Goal: Information Seeking & Learning: Find specific fact

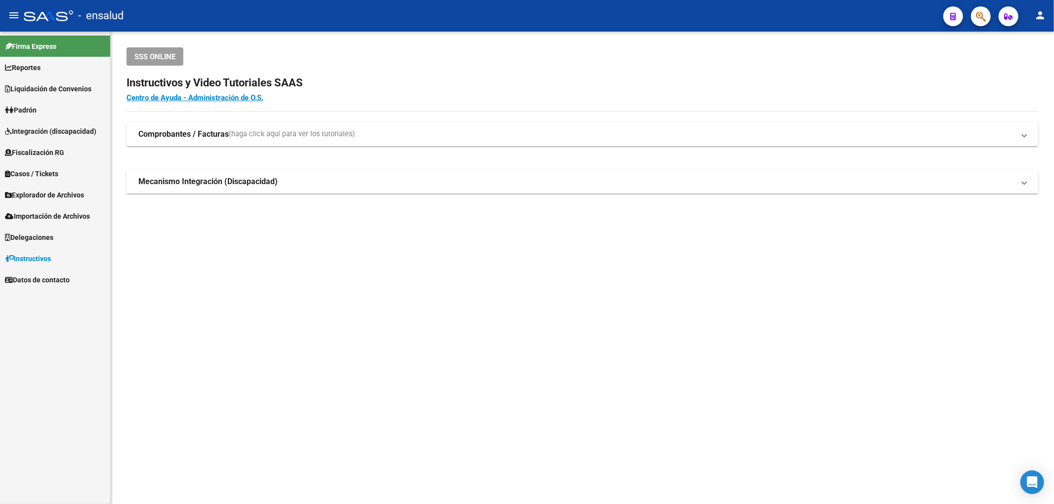
click at [53, 110] on link "Padrón" at bounding box center [55, 109] width 110 height 21
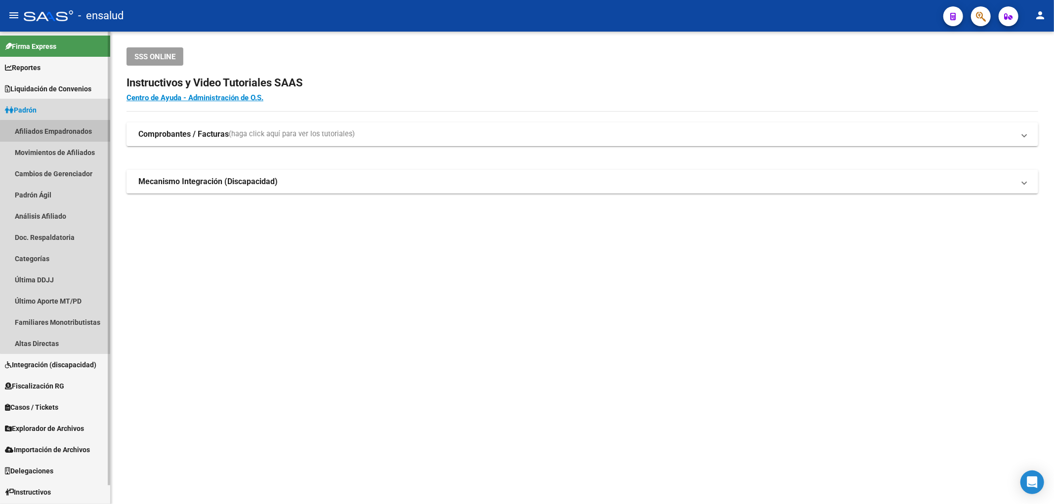
click at [58, 133] on link "Afiliados Empadronados" at bounding box center [55, 131] width 110 height 21
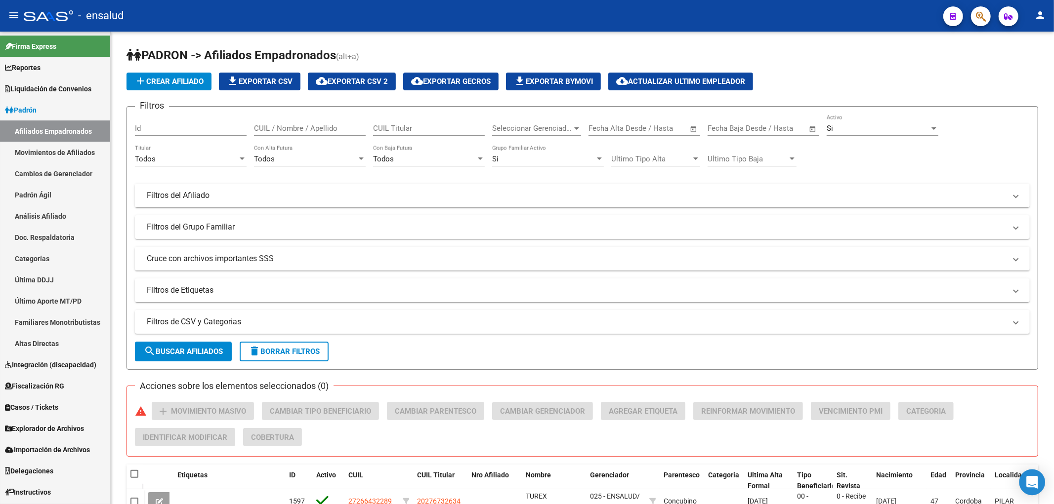
click at [1030, 485] on icon "Open Intercom Messenger" at bounding box center [1032, 482] width 13 height 13
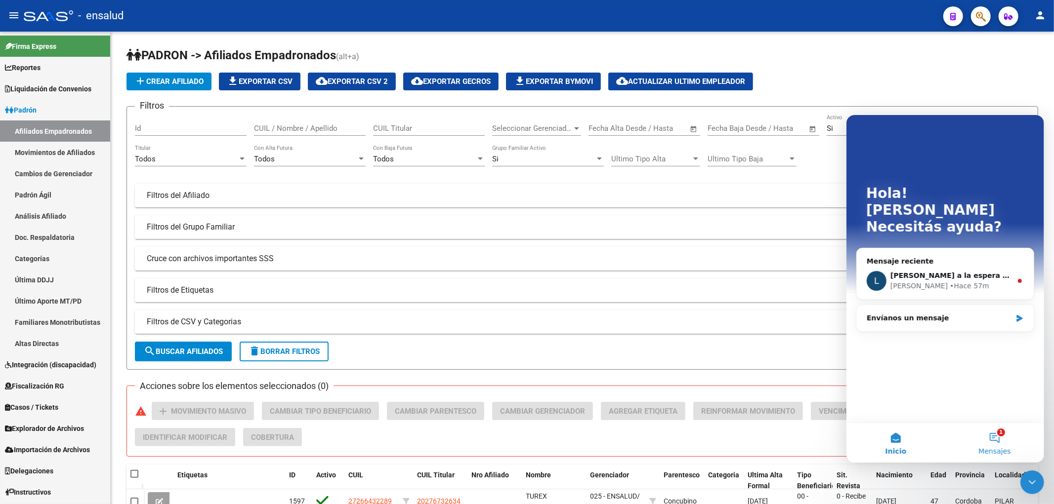
click at [997, 439] on button "1 Mensajes" at bounding box center [994, 443] width 99 height 40
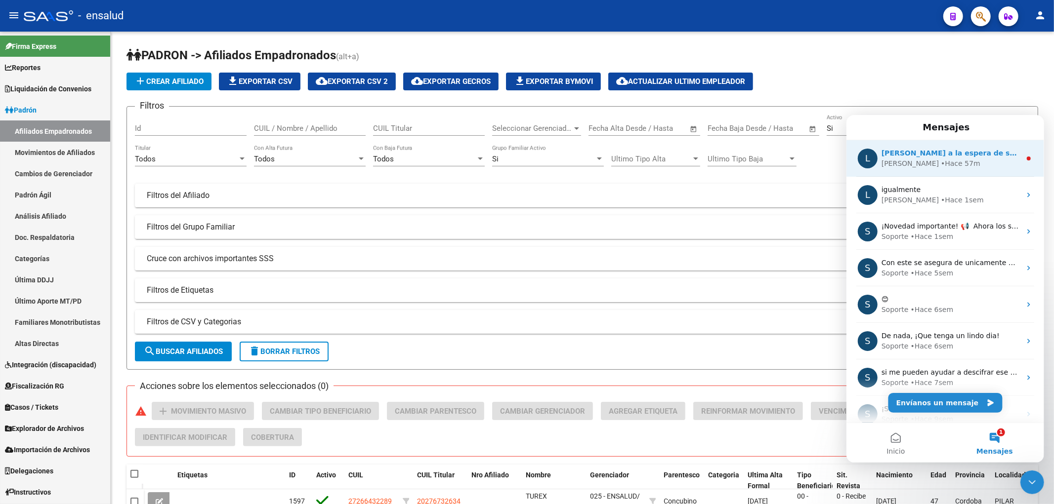
click at [945, 170] on div "L Quedamos a la espera de sus comentarios [PERSON_NAME] 57m" at bounding box center [945, 158] width 198 height 37
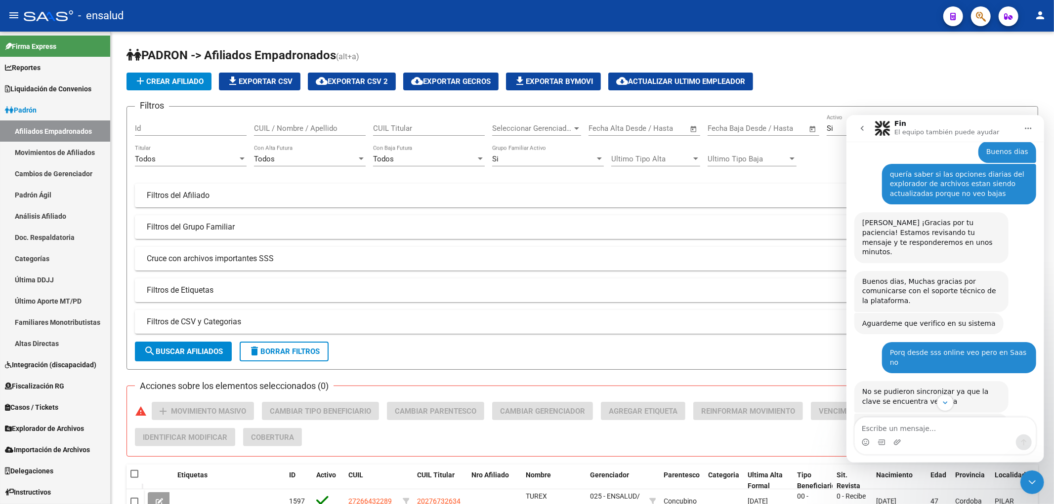
scroll to position [409, 0]
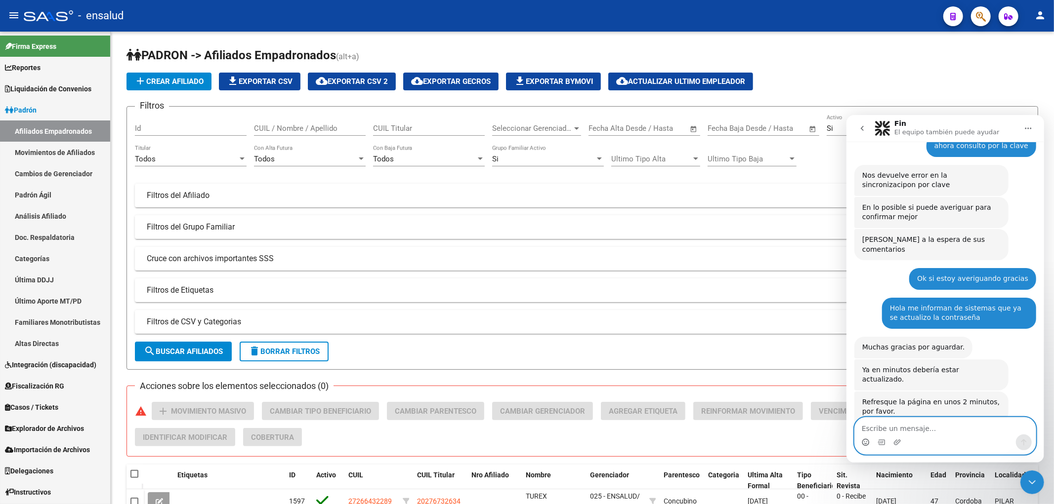
click at [866, 442] on icon "Selector de emoji" at bounding box center [865, 441] width 3 height 1
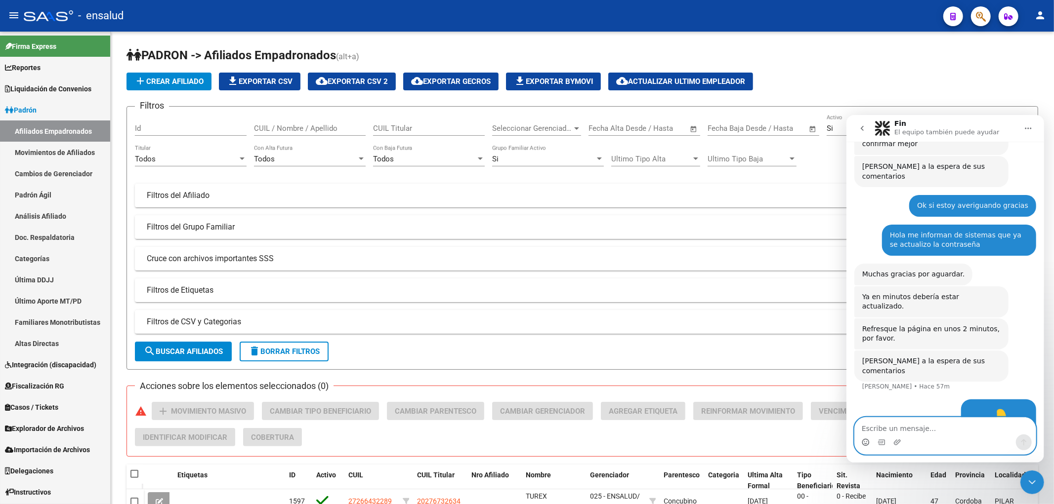
scroll to position [165, 0]
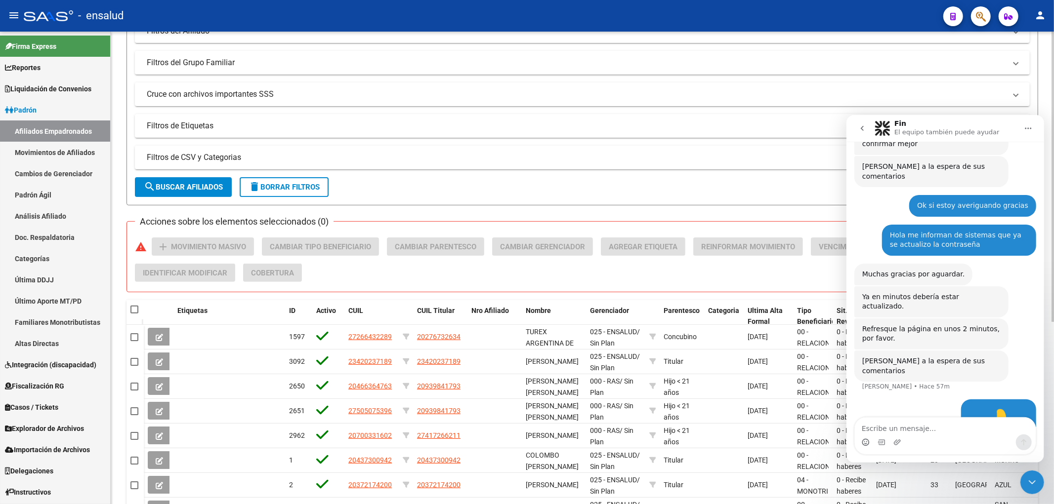
click at [1042, 105] on div "PADRON -> Afiliados Empadronados (alt+a) add Crear Afiliado file_download Expor…" at bounding box center [582, 248] width 943 height 762
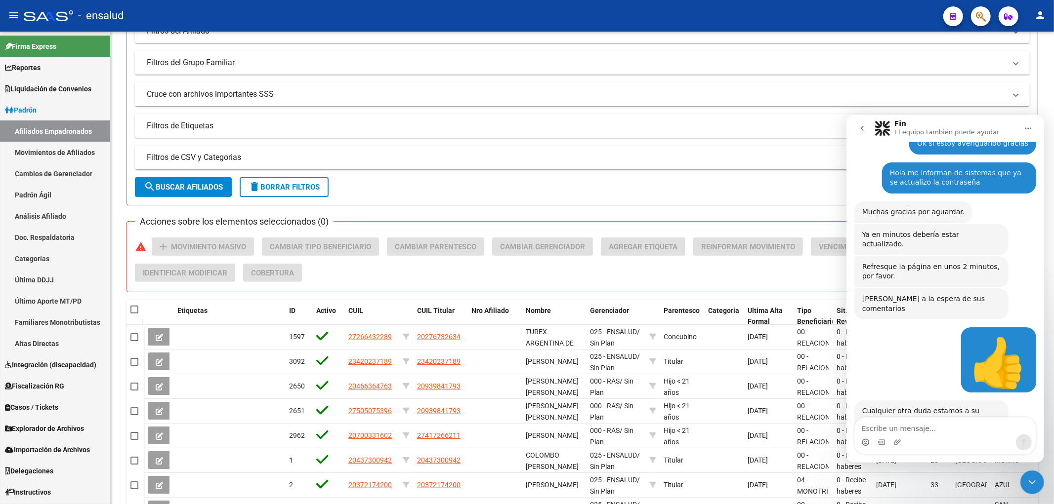
scroll to position [544, 0]
click at [1047, 97] on div "PADRON -> Afiliados Empadronados (alt+a) add Crear Afiliado file_download Expor…" at bounding box center [582, 248] width 943 height 762
click at [1027, 126] on icon "Inicio" at bounding box center [1028, 128] width 8 height 8
click at [1028, 486] on icon "Cerrar Intercom Messenger" at bounding box center [1032, 482] width 12 height 12
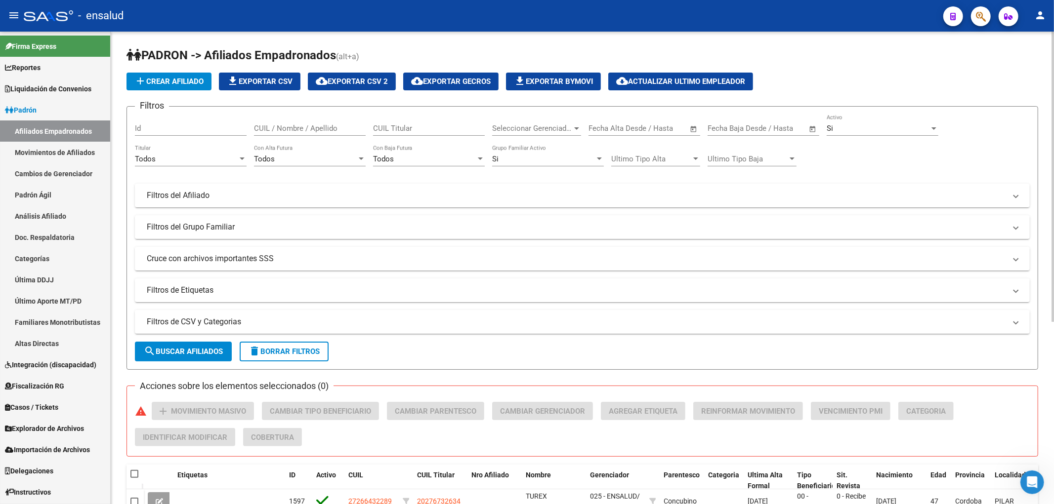
scroll to position [544, 0]
click at [31, 105] on span "Padrón" at bounding box center [21, 110] width 32 height 11
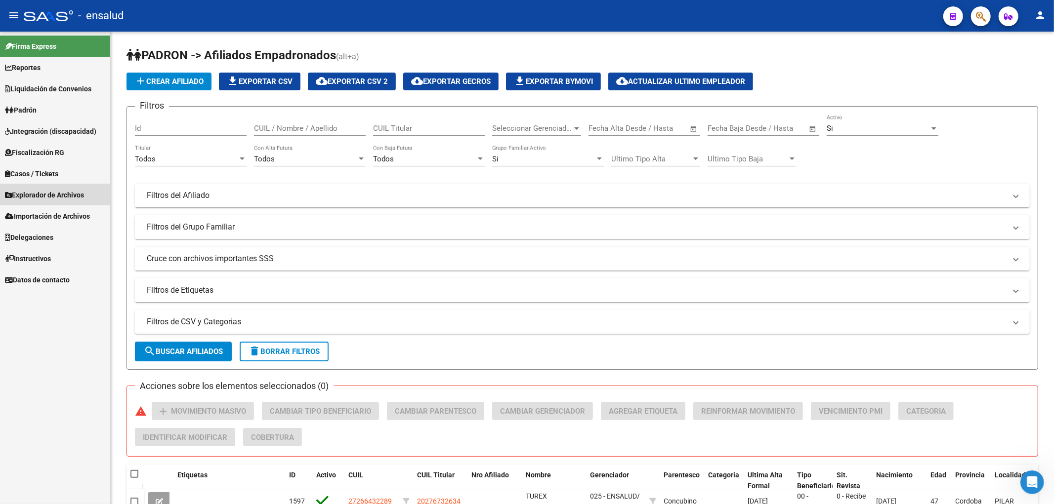
click at [58, 193] on span "Explorador de Archivos" at bounding box center [44, 195] width 79 height 11
click at [34, 254] on link "SSS" at bounding box center [55, 258] width 110 height 21
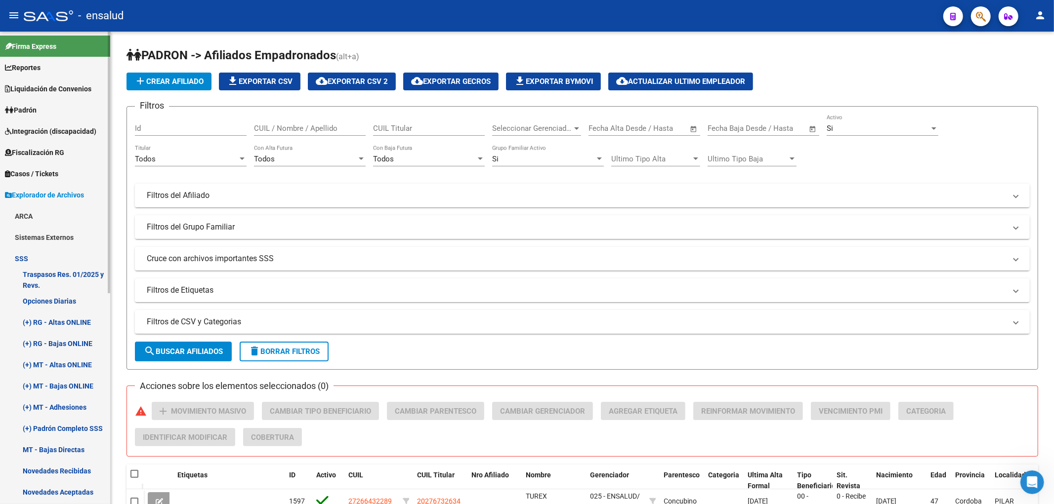
click at [45, 302] on link "Opciones Diarias" at bounding box center [55, 301] width 110 height 21
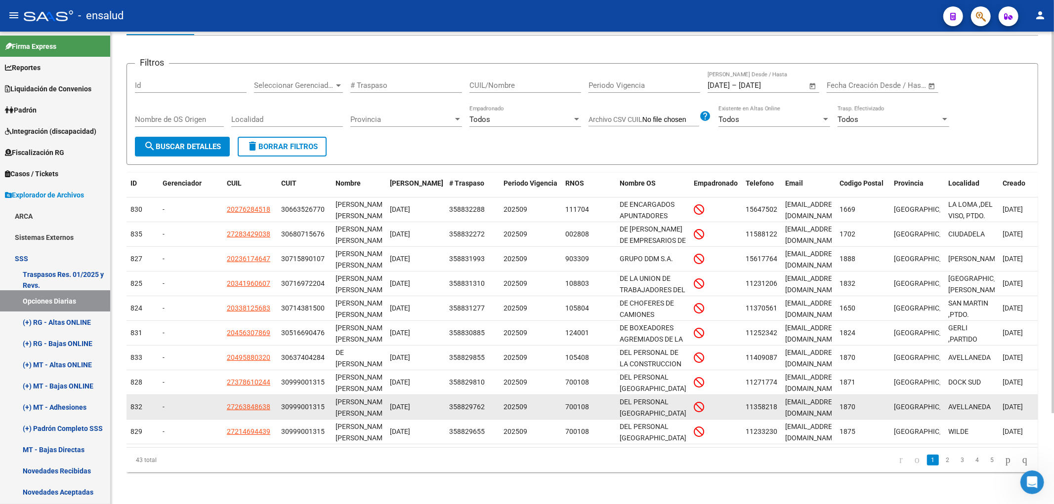
scroll to position [112, 0]
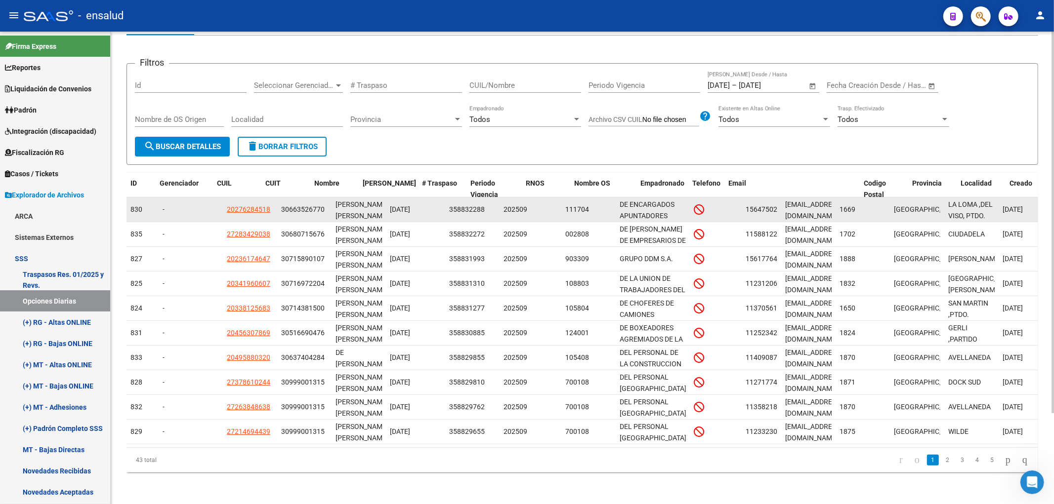
drag, startPoint x: 835, startPoint y: 171, endPoint x: 945, endPoint y: 195, distance: 112.1
click at [945, 195] on div "ID Gerenciador CUIL CUIT Nombre Fecha Traspaso # Traspaso Periodo Vigencia RNOS…" at bounding box center [582, 323] width 912 height 300
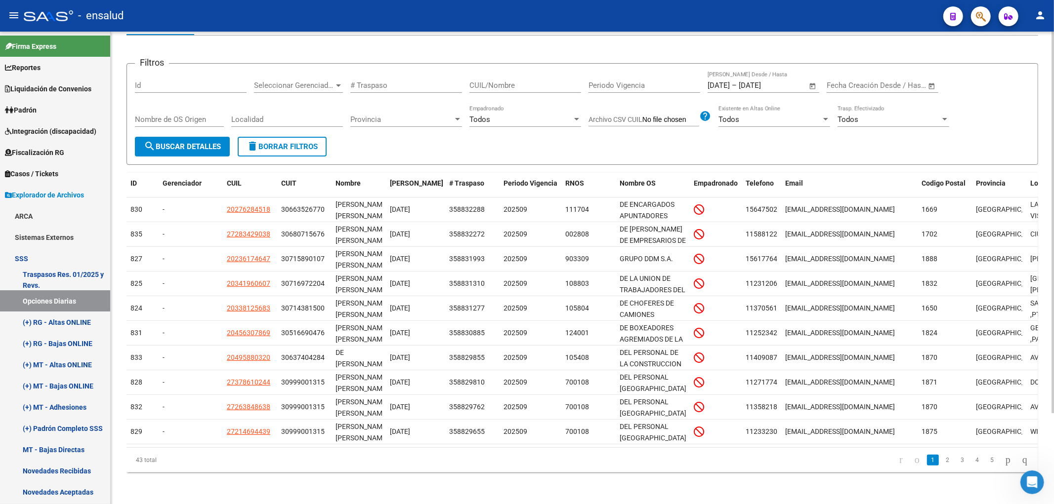
scroll to position [0, 0]
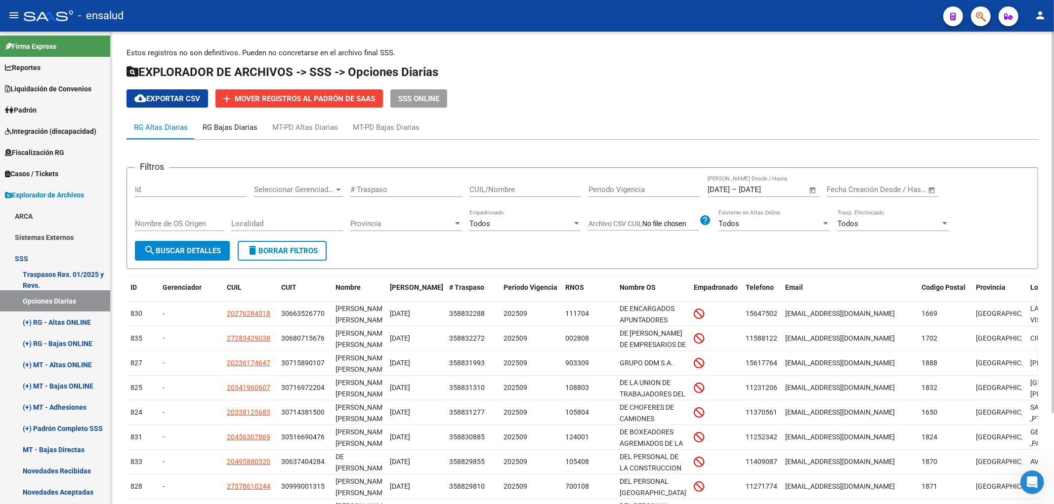
click at [250, 128] on div "RG Bajas Diarias" at bounding box center [230, 127] width 55 height 11
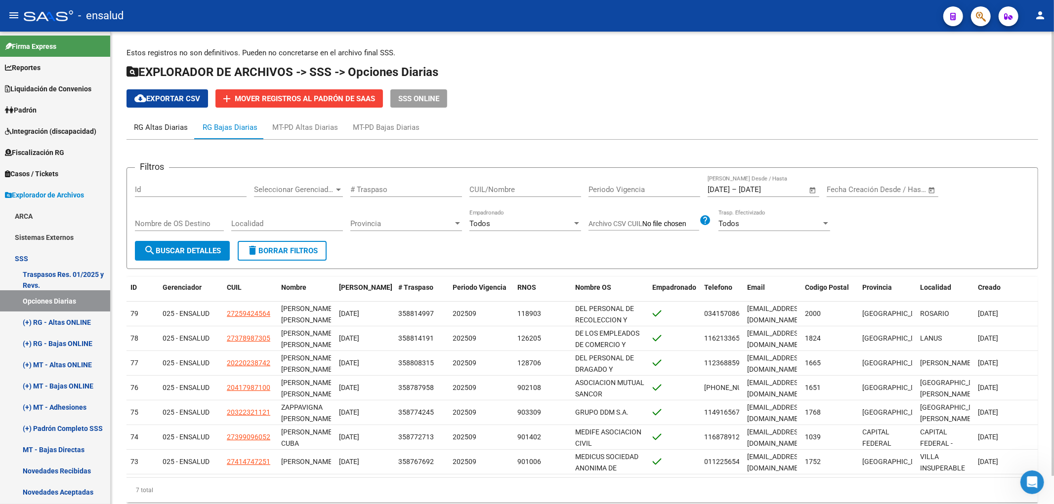
click at [172, 129] on div "RG Altas Diarias" at bounding box center [161, 127] width 54 height 11
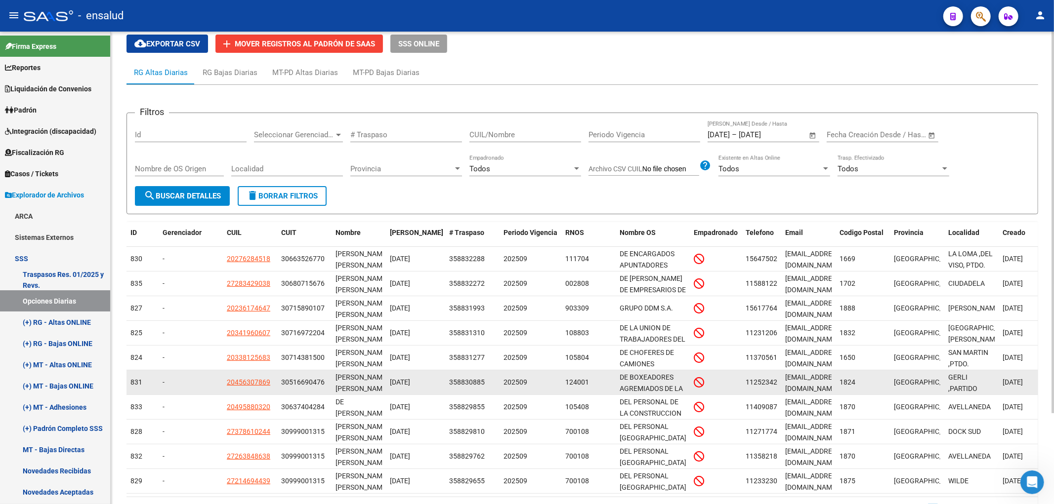
scroll to position [112, 0]
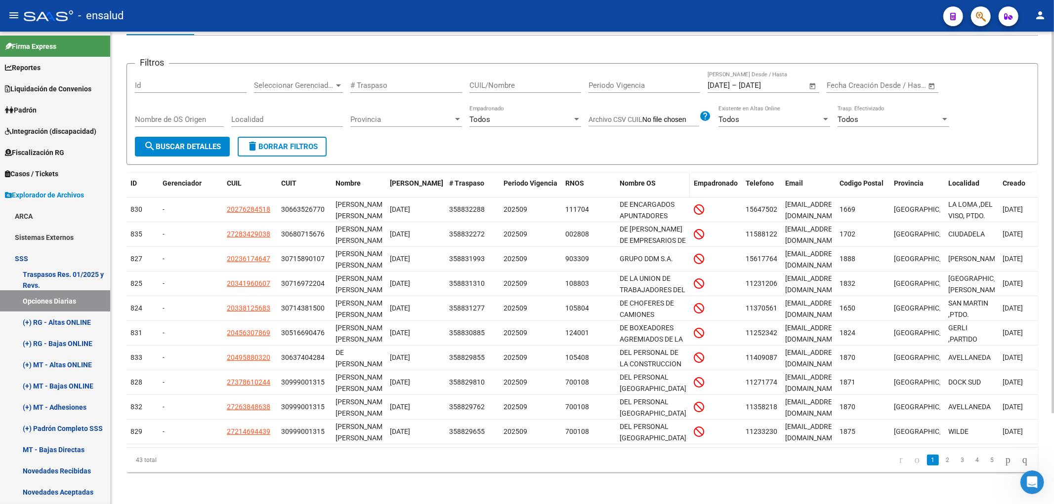
click at [652, 179] on span "Nombre OS" at bounding box center [638, 183] width 36 height 8
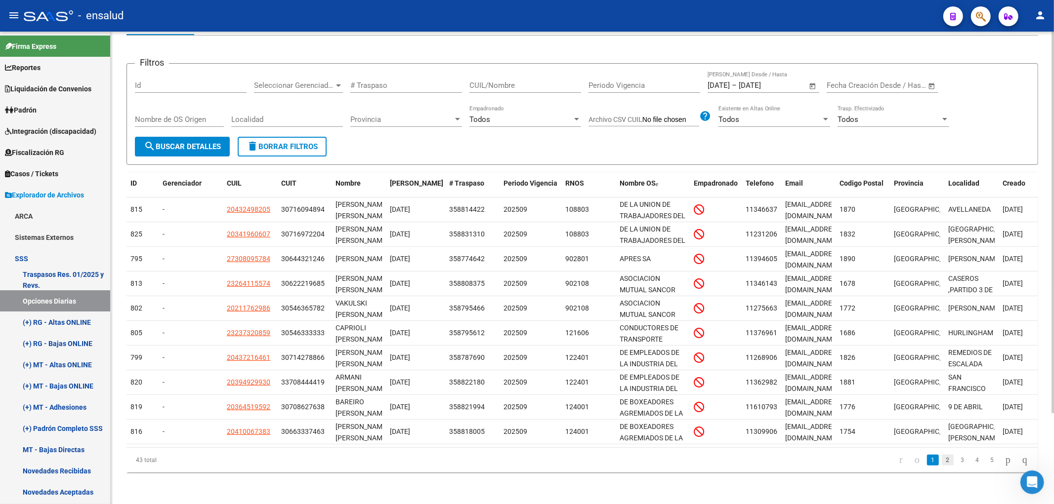
click at [942, 457] on link "2" at bounding box center [948, 460] width 12 height 11
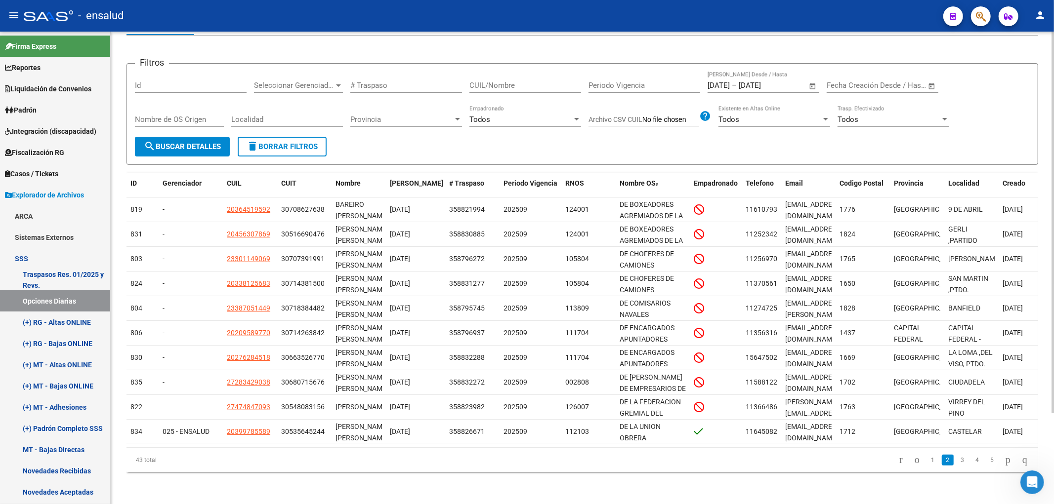
scroll to position [2, 0]
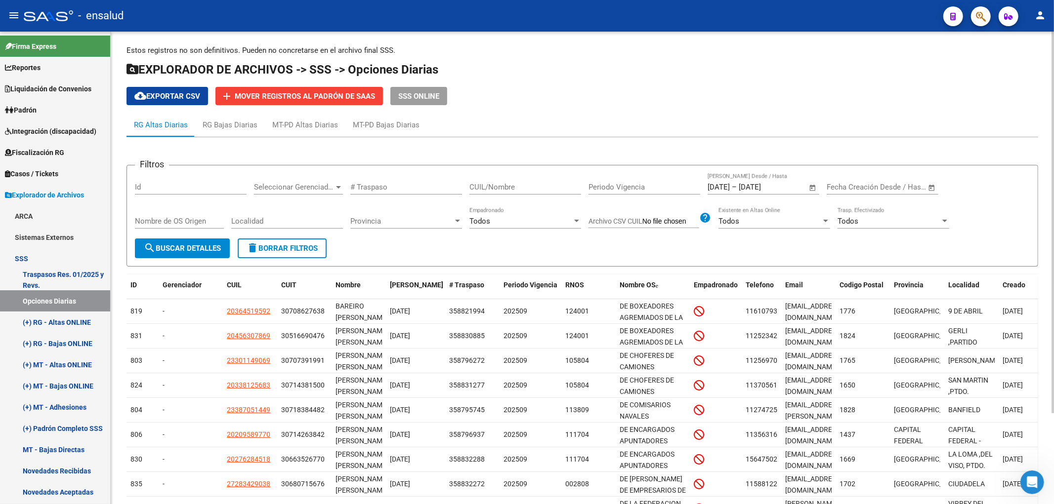
click at [179, 91] on button "cloud_download Exportar CSV" at bounding box center [167, 96] width 82 height 18
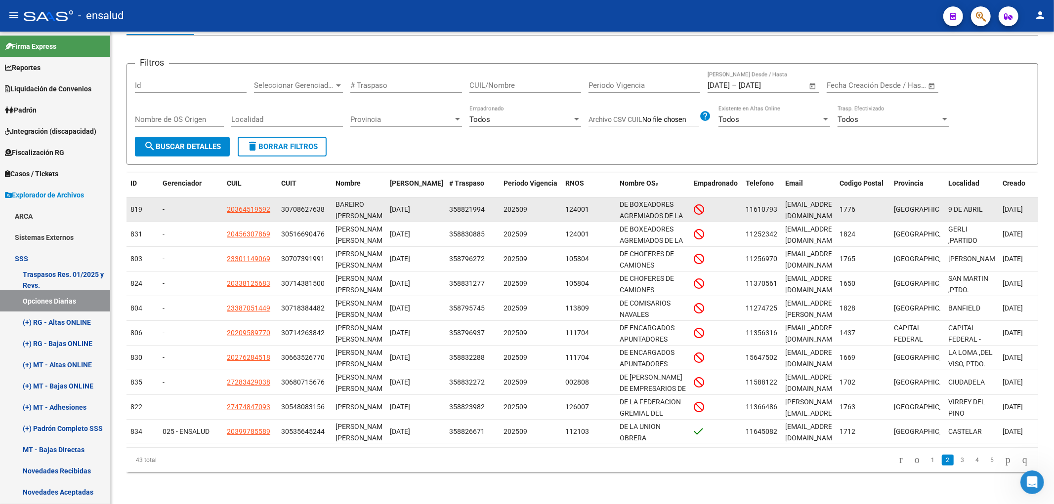
scroll to position [57, 0]
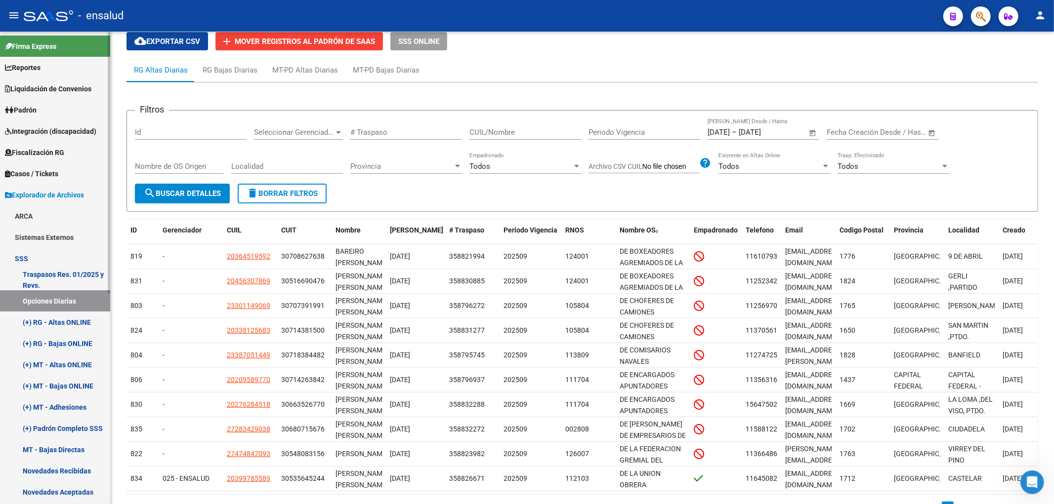
click at [73, 324] on link "(+) RG - Altas ONLINE" at bounding box center [55, 322] width 110 height 21
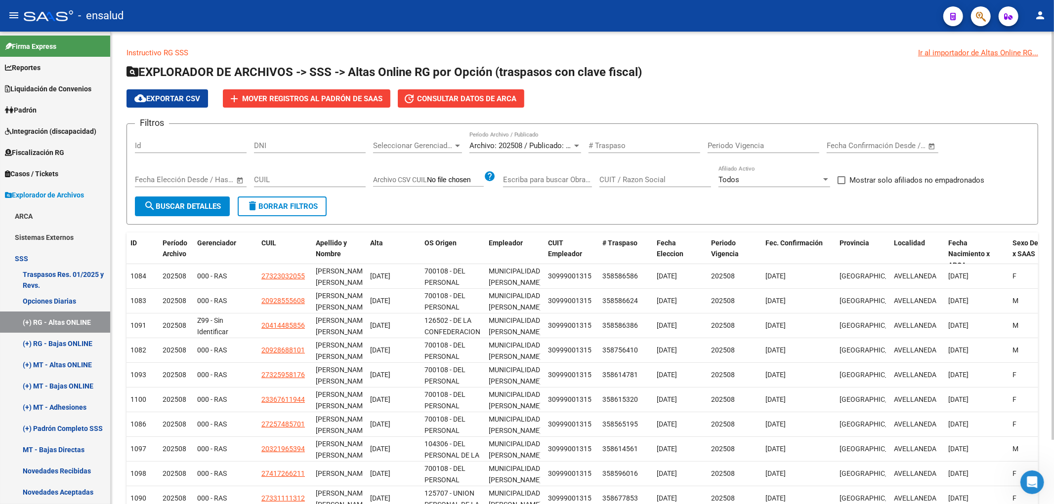
click at [427, 147] on span "Seleccionar Gerenciador" at bounding box center [413, 145] width 80 height 9
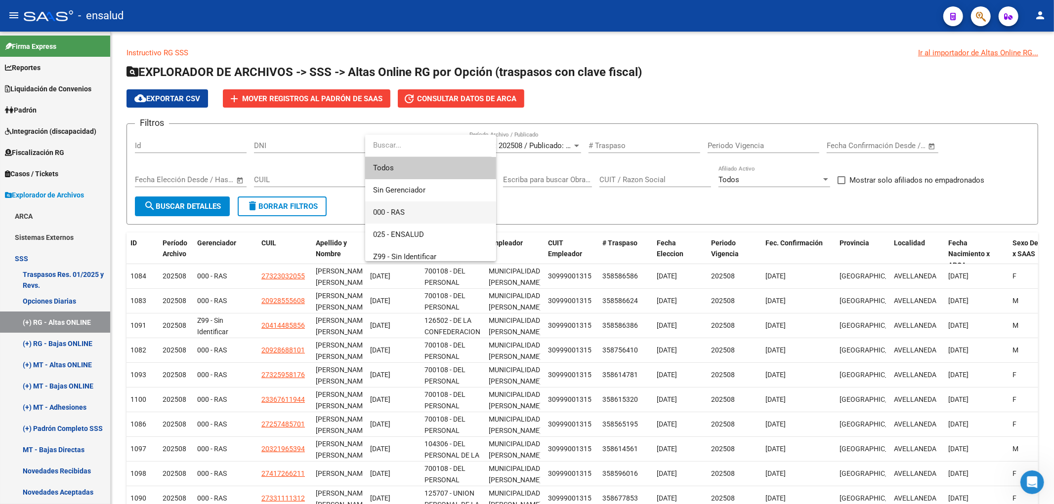
click at [413, 215] on span "000 - RAS" at bounding box center [430, 213] width 115 height 22
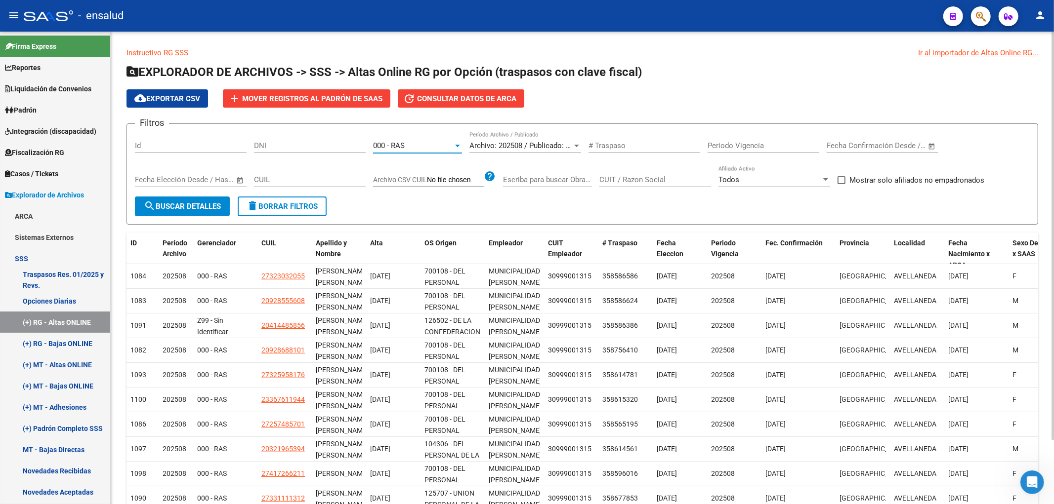
click at [188, 204] on span "search Buscar Detalles" at bounding box center [182, 206] width 77 height 9
click at [166, 97] on span "cloud_download Exportar CSV" at bounding box center [167, 98] width 66 height 9
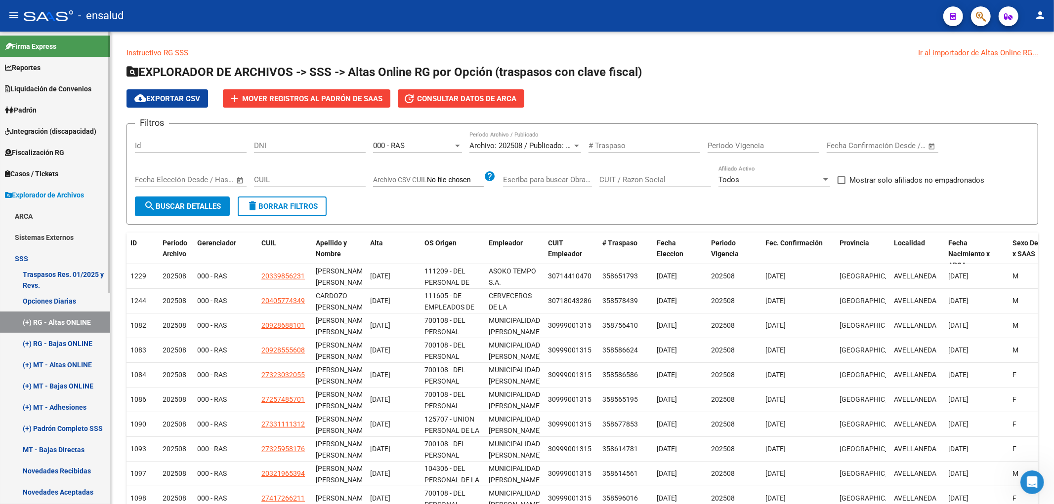
click at [45, 304] on link "Opciones Diarias" at bounding box center [55, 301] width 110 height 21
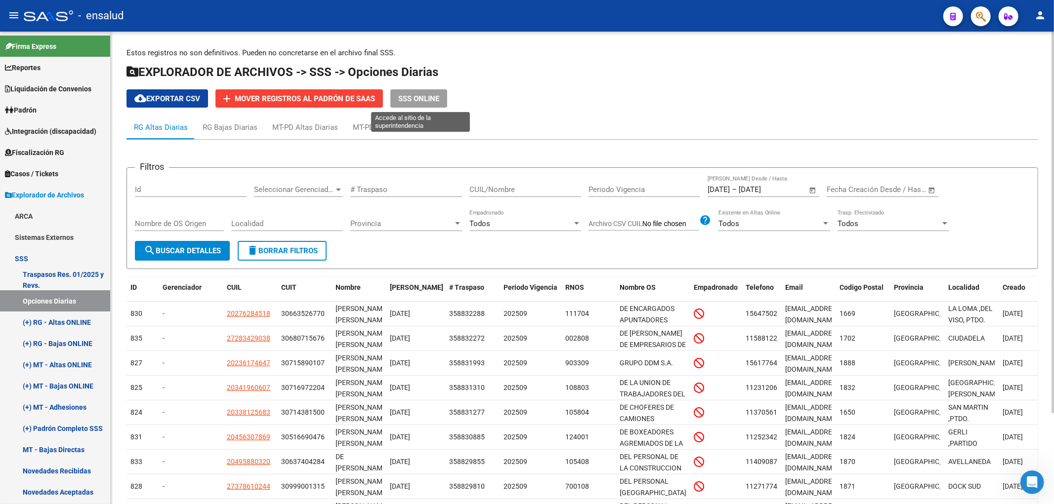
click at [427, 98] on span "SSS ONLINE" at bounding box center [418, 98] width 41 height 9
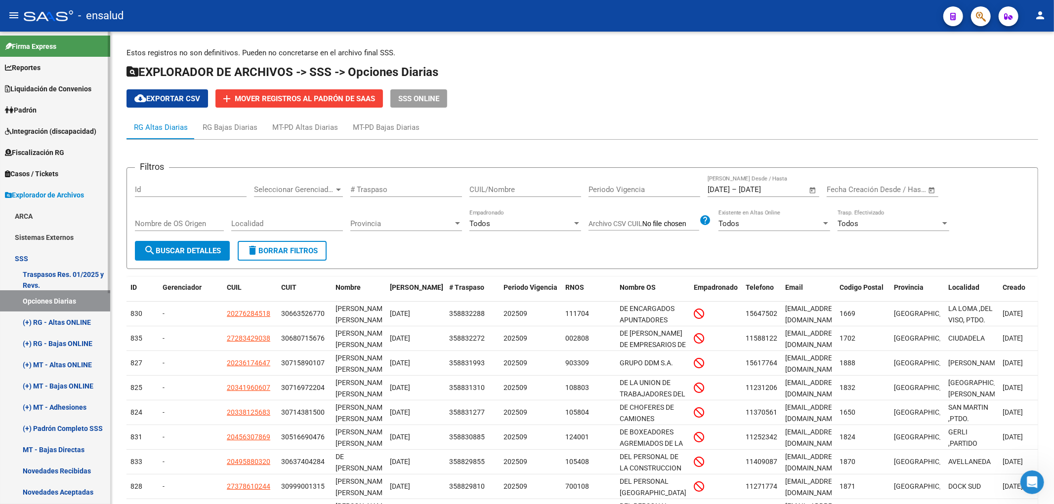
click at [44, 302] on link "Opciones Diarias" at bounding box center [55, 301] width 110 height 21
click at [44, 115] on link "Padrón" at bounding box center [55, 109] width 110 height 21
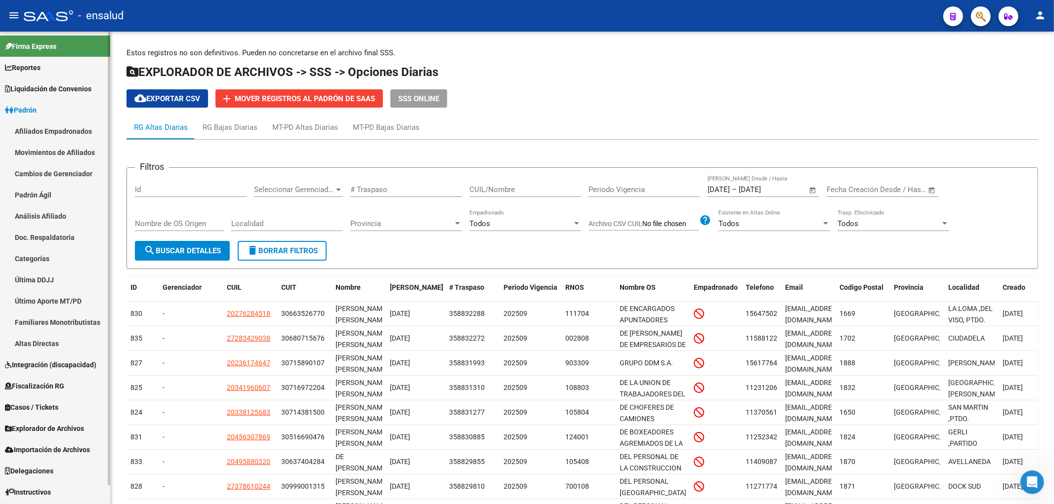
click at [58, 129] on link "Afiliados Empadronados" at bounding box center [55, 131] width 110 height 21
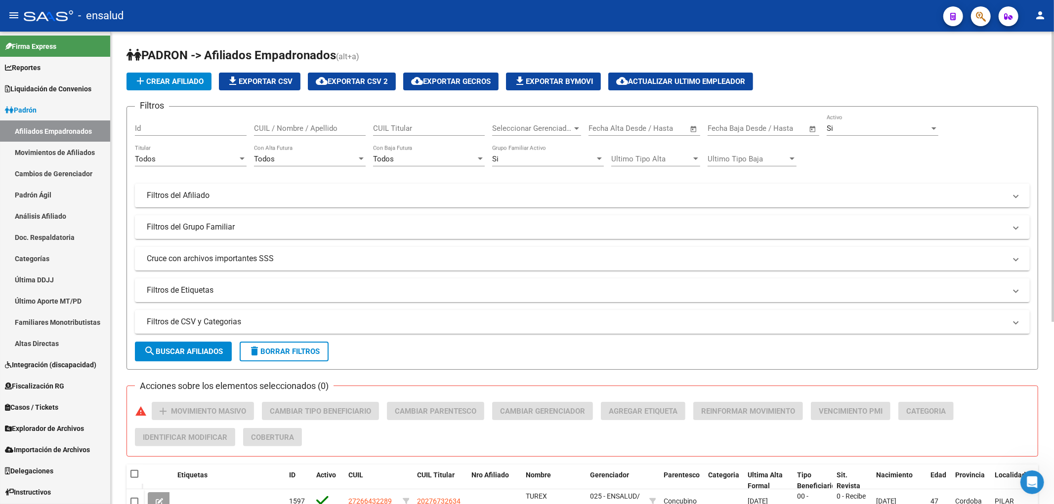
click at [332, 134] on div "CUIL / Nombre / Apellido" at bounding box center [310, 125] width 112 height 21
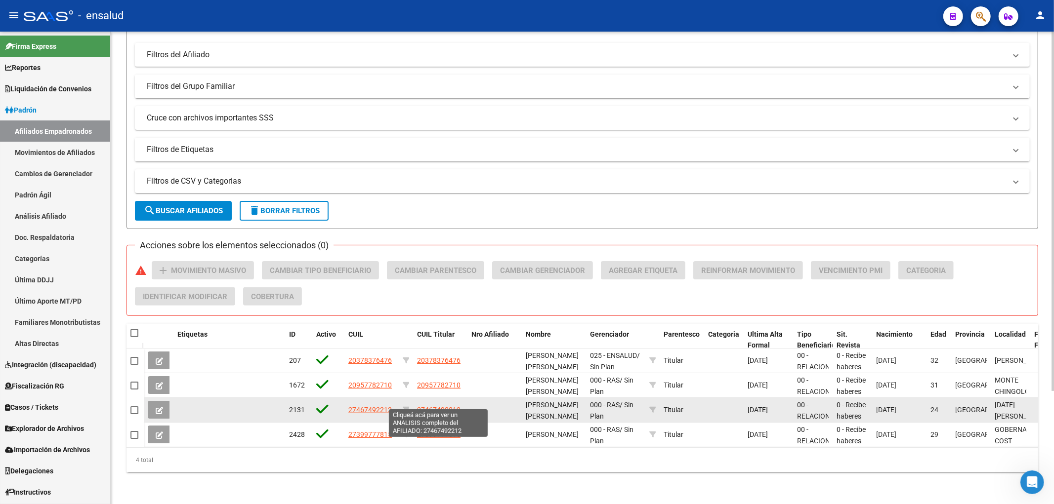
type input "[PERSON_NAME]"
click at [442, 406] on span "27467492212" at bounding box center [438, 410] width 43 height 8
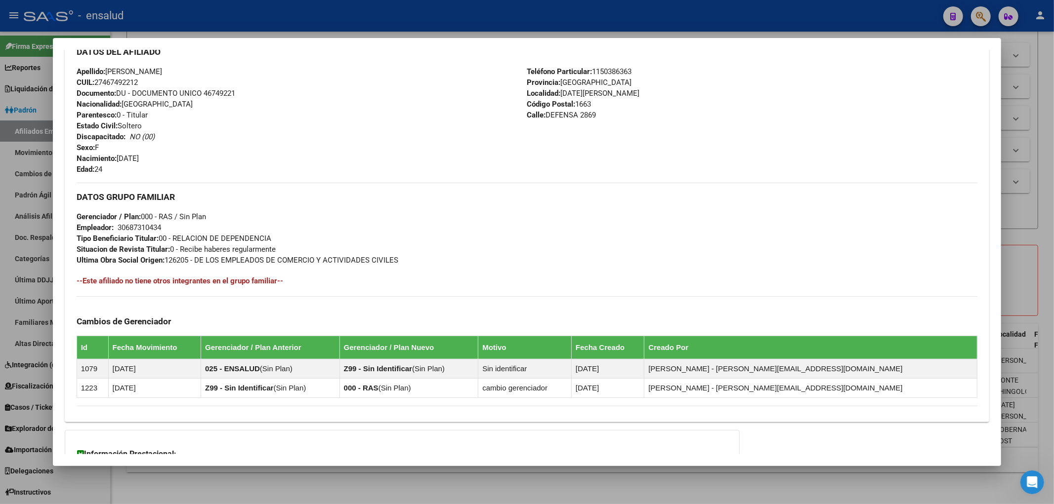
scroll to position [274, 0]
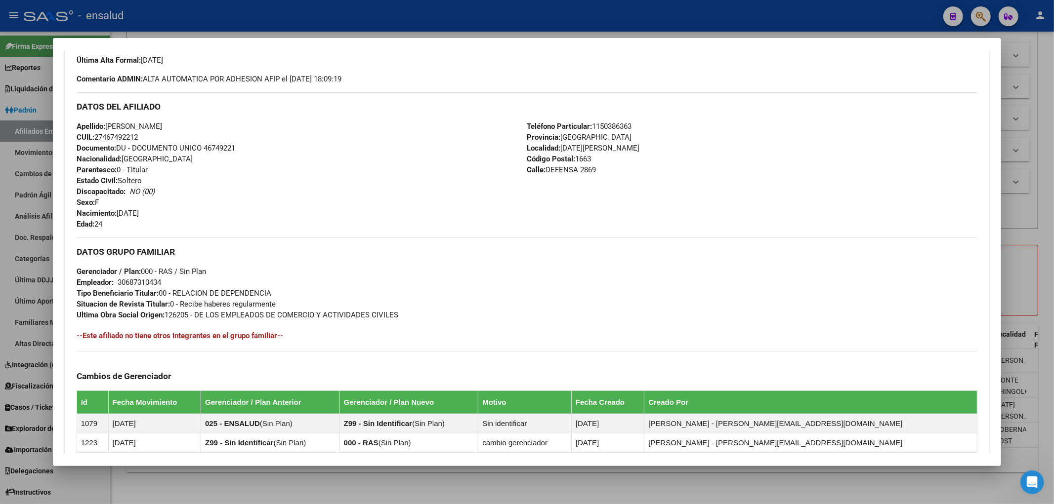
click at [623, 125] on span "Teléfono Particular: [PHONE_NUMBER]" at bounding box center [579, 126] width 105 height 9
copy span "1150386363"
